Goal: Book appointment/travel/reservation

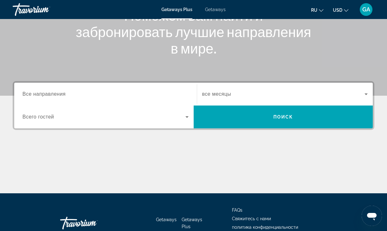
scroll to position [97, 0]
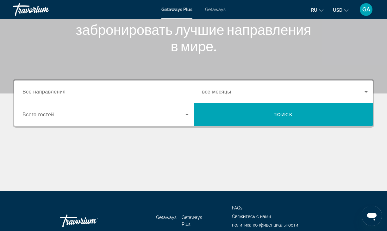
click at [65, 93] on span "Все направления" at bounding box center [43, 91] width 43 height 5
click at [65, 93] on input "Destination Все направления" at bounding box center [105, 92] width 166 height 8
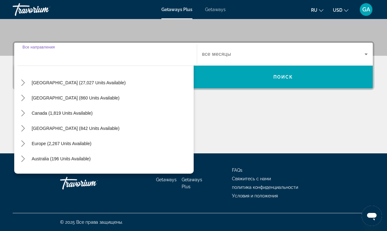
scroll to position [15, 0]
click at [25, 143] on icon "Toggle Europe (2,267 units available) submenu" at bounding box center [23, 144] width 6 height 6
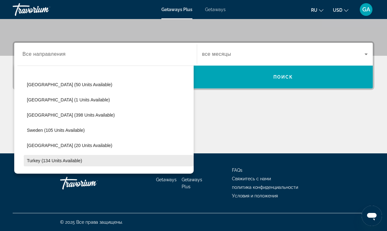
scroll to position [238, 0]
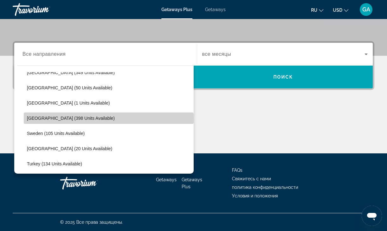
click at [60, 119] on span "[GEOGRAPHIC_DATA] (398 units available)" at bounding box center [71, 118] width 88 height 5
type input "**********"
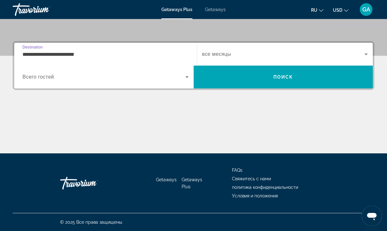
click at [187, 76] on icon "Search widget" at bounding box center [187, 77] width 8 height 8
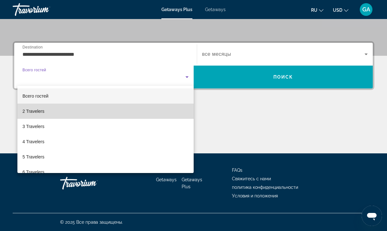
click at [143, 112] on mat-option "2 Travelers" at bounding box center [105, 111] width 176 height 15
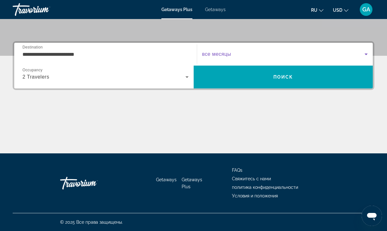
click at [368, 54] on icon "Search widget" at bounding box center [367, 54] width 8 height 8
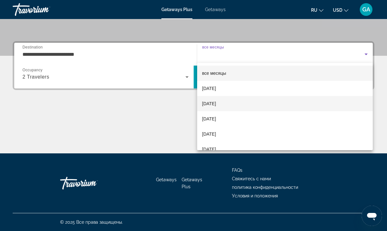
click at [258, 101] on mat-option "[DATE]" at bounding box center [285, 103] width 176 height 15
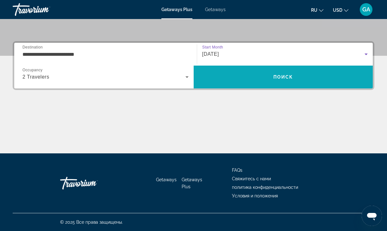
click at [287, 77] on span "Поиск" at bounding box center [284, 76] width 20 height 5
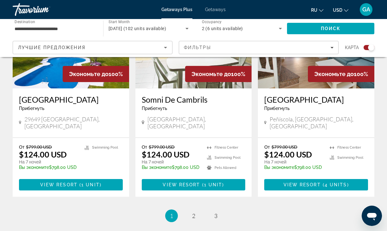
scroll to position [1001, 0]
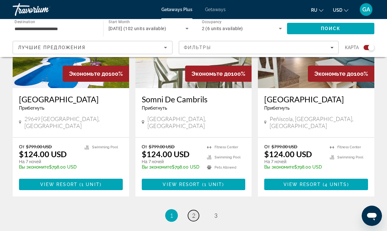
click at [194, 212] on span "2" at bounding box center [193, 215] width 3 height 7
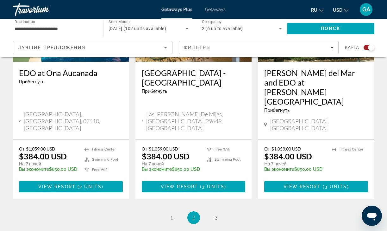
scroll to position [1020, 0]
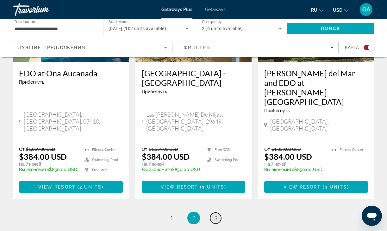
click at [217, 214] on span "3" at bounding box center [215, 217] width 3 height 7
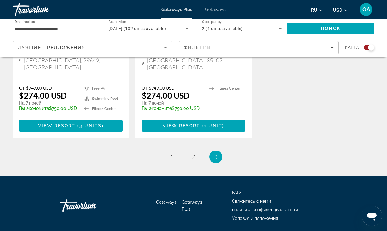
scroll to position [595, 0]
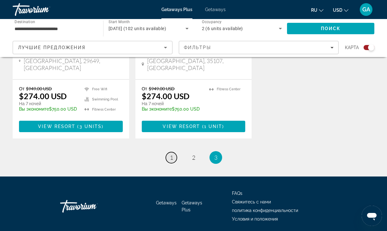
click at [171, 154] on span "1" at bounding box center [171, 157] width 3 height 7
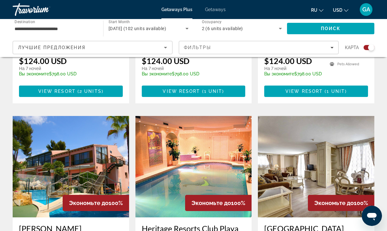
scroll to position [636, 0]
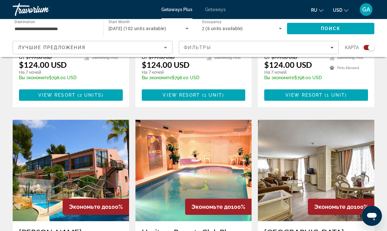
click at [189, 134] on img "Main content" at bounding box center [194, 170] width 117 height 101
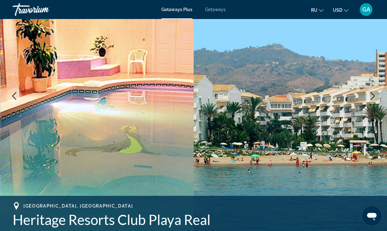
scroll to position [74, 0]
click at [375, 96] on icon "Next image" at bounding box center [373, 96] width 4 height 8
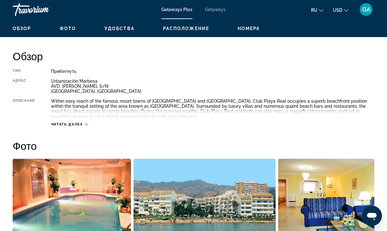
scroll to position [302, 0]
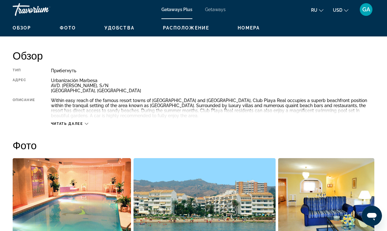
click at [83, 123] on span "Читать далее" at bounding box center [67, 124] width 32 height 4
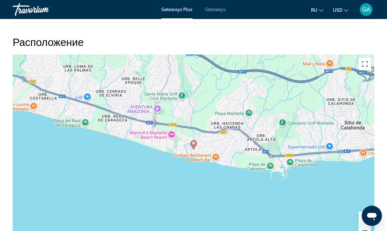
scroll to position [915, 0]
click at [194, 144] on image "Main content" at bounding box center [194, 143] width 4 height 4
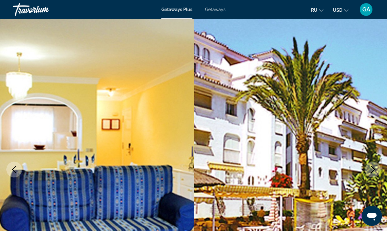
scroll to position [0, 0]
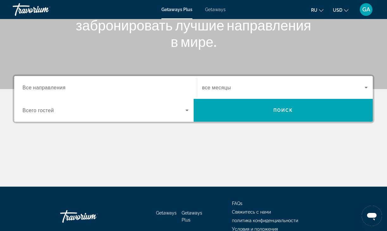
scroll to position [107, 0]
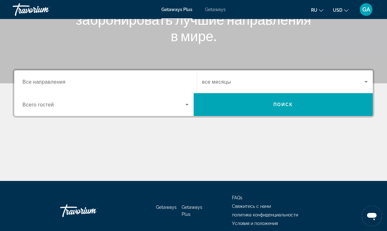
click at [64, 83] on span "Все направления" at bounding box center [43, 82] width 43 height 6
click at [64, 83] on input "Destination Все направления" at bounding box center [105, 82] width 166 height 8
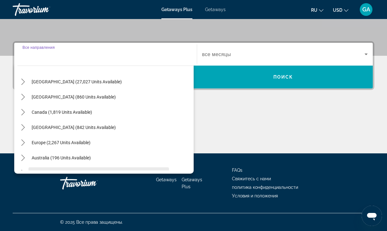
scroll to position [11, 0]
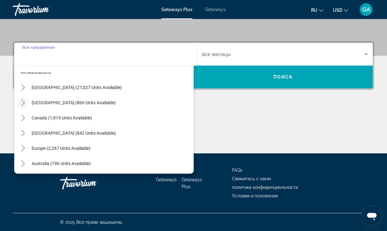
click at [24, 103] on icon "Toggle Mexico (860 units available) submenu" at bounding box center [22, 102] width 3 height 6
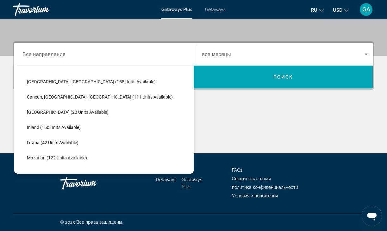
scroll to position [65, 0]
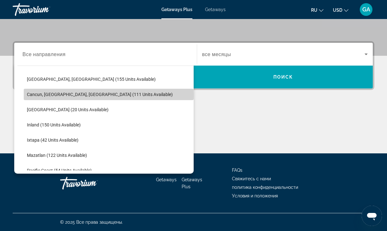
click at [57, 95] on span "Cancun, [GEOGRAPHIC_DATA], [GEOGRAPHIC_DATA] (111 units available)" at bounding box center [100, 94] width 146 height 5
type input "**********"
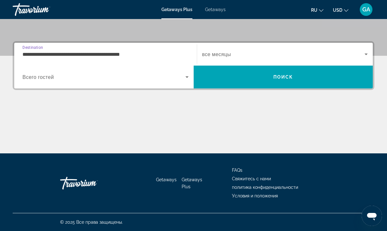
click at [187, 77] on icon "Search widget" at bounding box center [187, 77] width 3 height 2
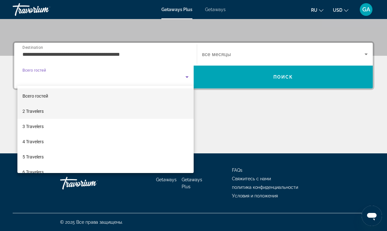
click at [158, 107] on mat-option "2 Travelers" at bounding box center [105, 111] width 176 height 15
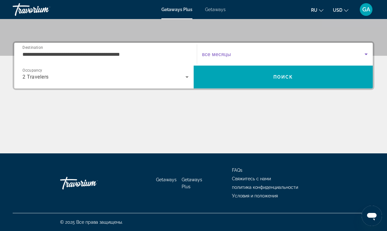
click at [366, 54] on icon "Search widget" at bounding box center [366, 55] width 3 height 2
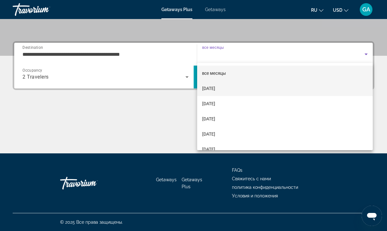
click at [215, 91] on span "[DATE]" at bounding box center [208, 89] width 13 height 8
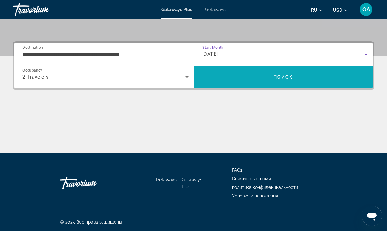
click at [284, 74] on span "Search" at bounding box center [284, 76] width 180 height 15
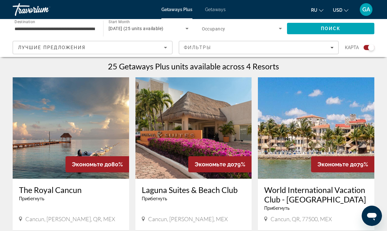
scroll to position [193, 0]
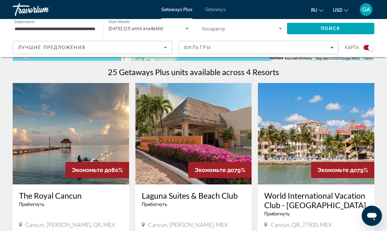
click at [68, 133] on img "Main content" at bounding box center [71, 133] width 117 height 101
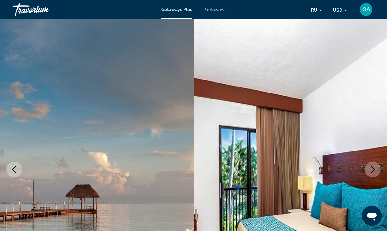
scroll to position [33, 0]
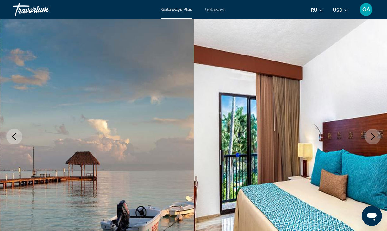
click at [374, 137] on icon "Next image" at bounding box center [373, 137] width 4 height 8
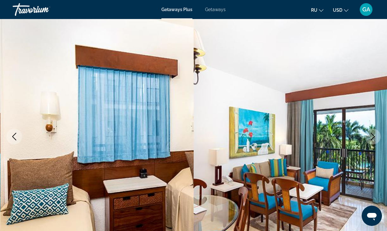
click at [374, 137] on icon "Next image" at bounding box center [373, 137] width 4 height 8
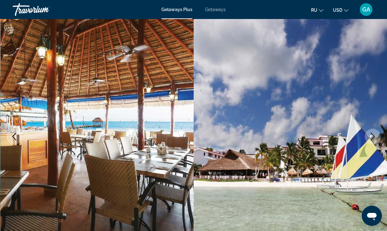
click at [375, 137] on icon "Next image" at bounding box center [373, 137] width 4 height 8
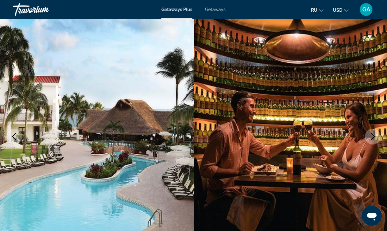
click at [375, 137] on icon "Next image" at bounding box center [373, 137] width 4 height 8
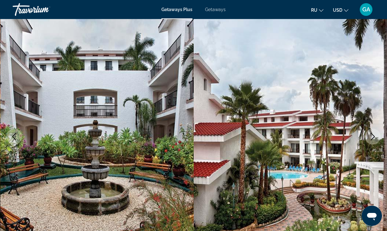
click at [375, 137] on icon "Next image" at bounding box center [373, 137] width 4 height 8
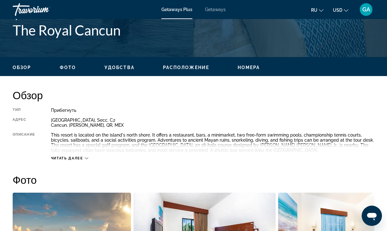
scroll to position [263, 0]
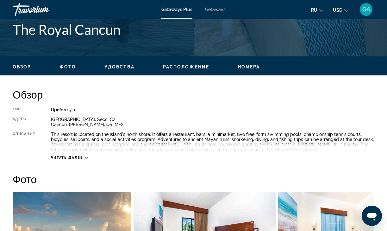
click at [87, 157] on icon "Main content" at bounding box center [86, 157] width 3 height 3
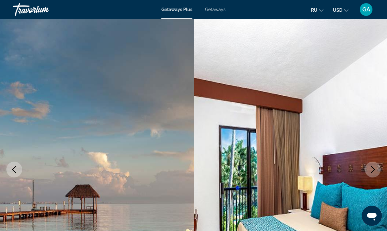
scroll to position [0, 0]
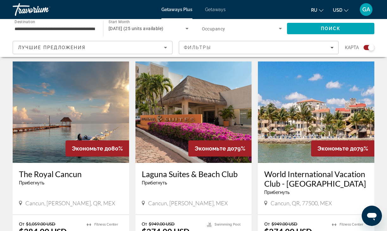
scroll to position [215, 0]
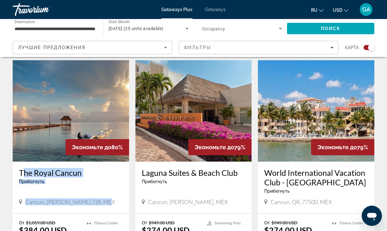
drag, startPoint x: 17, startPoint y: 170, endPoint x: 108, endPoint y: 205, distance: 97.2
click at [108, 205] on div "The Royal Cancun Прибегнуть - Это курорт только для взрослых Cancun, [PERSON_NA…" at bounding box center [71, 188] width 117 height 52
copy div "The Royal Cancun Прибегнуть - Это курорт только для взрослых Cancun, [PERSON_NA…"
click at [77, 134] on img "Main content" at bounding box center [71, 110] width 117 height 101
